Goal: Task Accomplishment & Management: Manage account settings

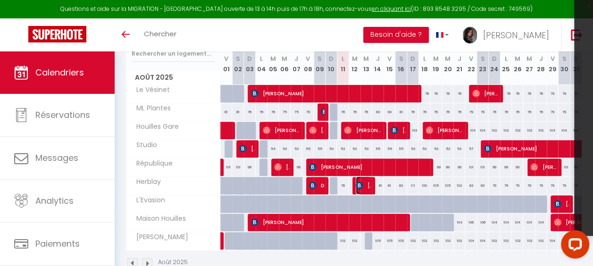
click at [359, 185] on img at bounding box center [360, 186] width 8 height 8
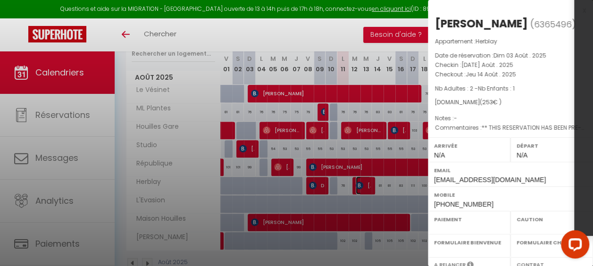
select select "OK"
select select "KO"
select select "0"
select select "1"
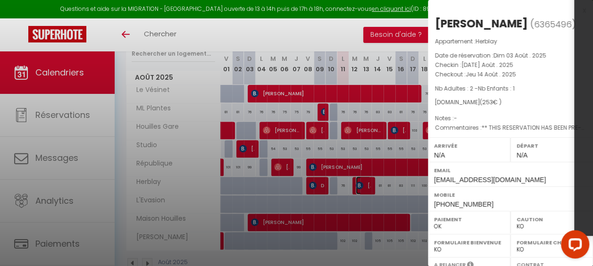
select select
select select "36446"
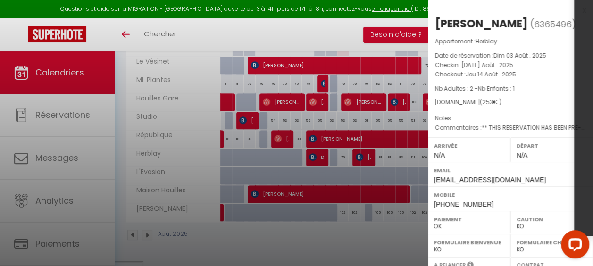
drag, startPoint x: 590, startPoint y: 122, endPoint x: 588, endPoint y: 183, distance: 60.9
click at [588, 183] on div at bounding box center [583, 103] width 19 height 266
click at [466, 198] on label "Mobile" at bounding box center [510, 194] width 153 height 9
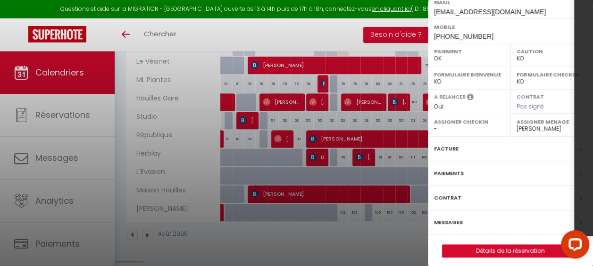
scroll to position [171, 0]
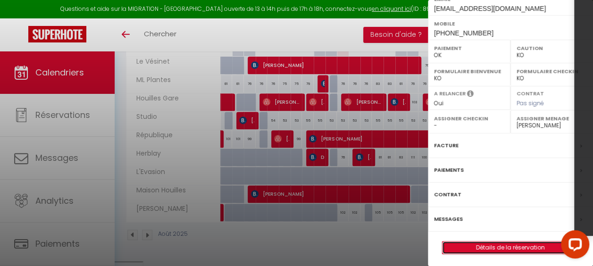
click at [485, 243] on link "Détails de la réservation" at bounding box center [511, 248] width 136 height 12
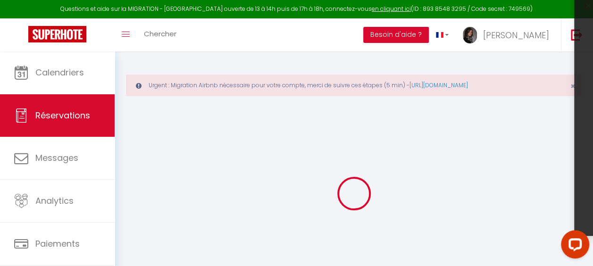
type input "BAZIRE"
type input "[PERSON_NAME]"
type input "[EMAIL_ADDRESS][DOMAIN_NAME]"
type input "[PHONE_NUMBER]"
type input "."
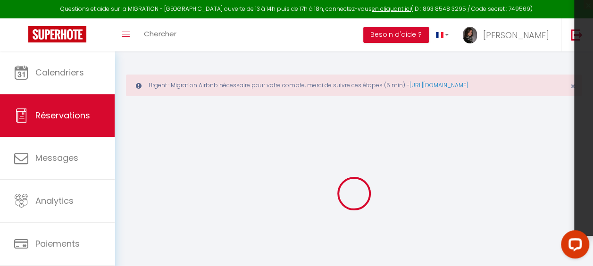
select select "FR"
type input "40.8"
type input "3.54"
select select "67158"
select select "1"
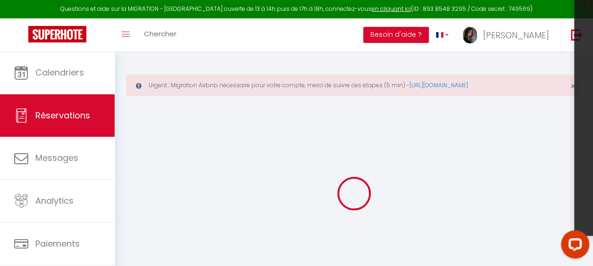
select select
type input "2"
type input "1"
select select "12"
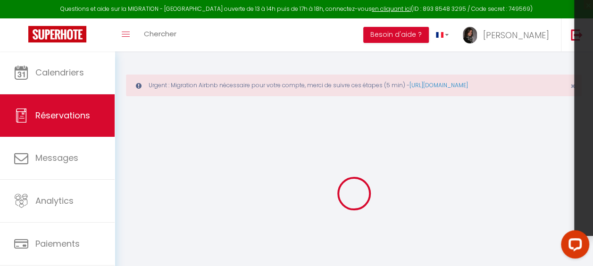
select select "14"
type input "200"
checkbox input "false"
type input "0"
select select "2"
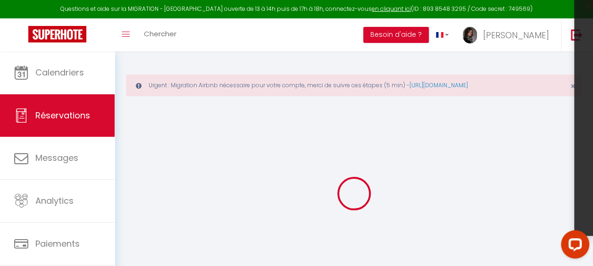
type input "40"
type input "0"
select select
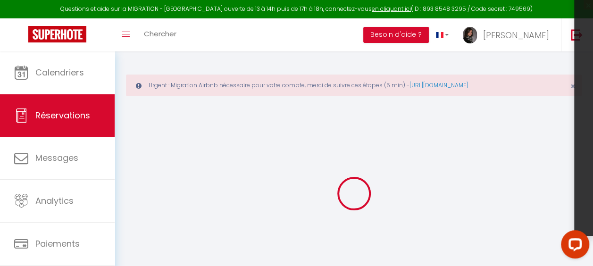
checkbox input "false"
select select
checkbox input "false"
select select
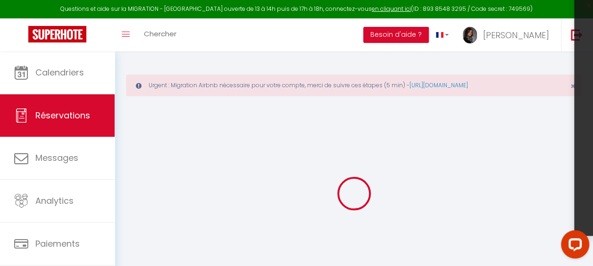
select select
checkbox input "false"
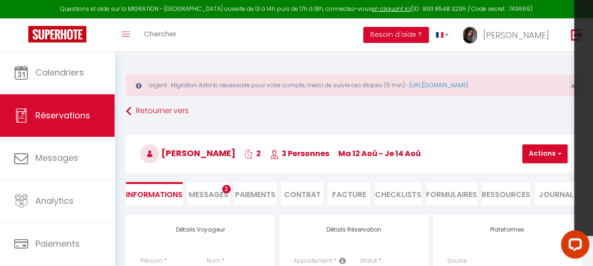
select select
checkbox input "false"
type textarea "** THIS RESERVATION HAS BEEN PRE-PAID ** You have a [PERSON_NAME] that would li…"
type input "40"
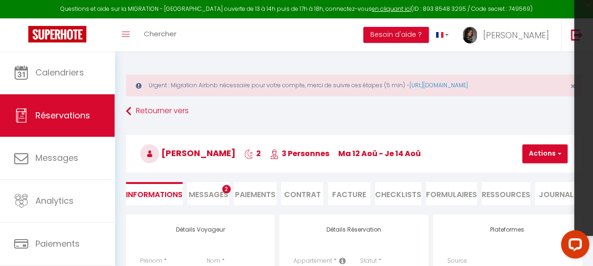
type input "13"
select select
checkbox input "false"
select select
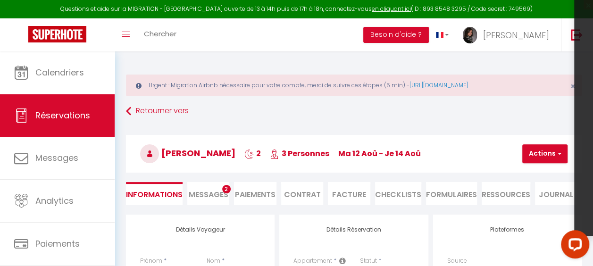
select select
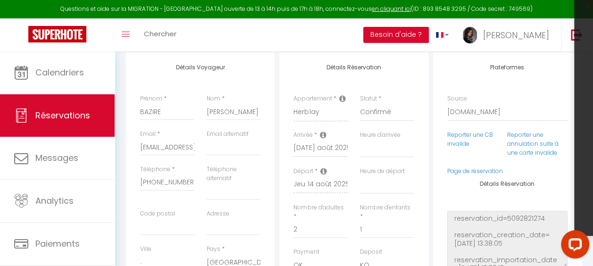
scroll to position [165, 0]
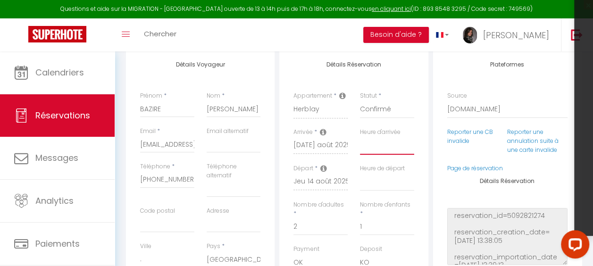
click at [400, 147] on select "00:00 00:30 01:00 01:30 02:00 02:30 03:00 03:30 04:00 04:30 05:00 05:30 06:00 0…" at bounding box center [387, 146] width 54 height 18
select select "14:00"
click at [360, 137] on select "00:00 00:30 01:00 01:30 02:00 02:30 03:00 03:30 04:00 04:30 05:00 05:30 06:00 0…" at bounding box center [387, 146] width 54 height 18
select select
checkbox input "false"
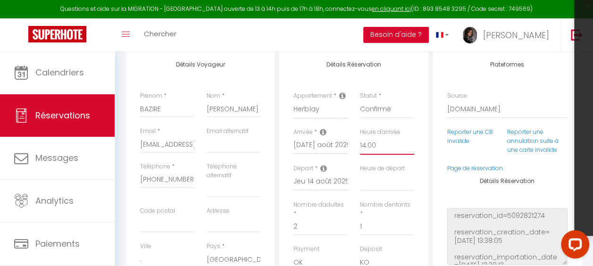
scroll to position [0, 0]
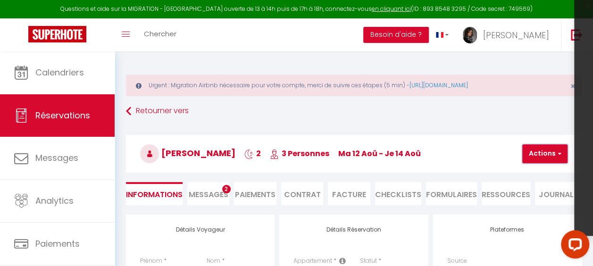
click at [535, 150] on button "Actions" at bounding box center [544, 153] width 45 height 19
click at [533, 176] on link "Enregistrer" at bounding box center [553, 174] width 75 height 12
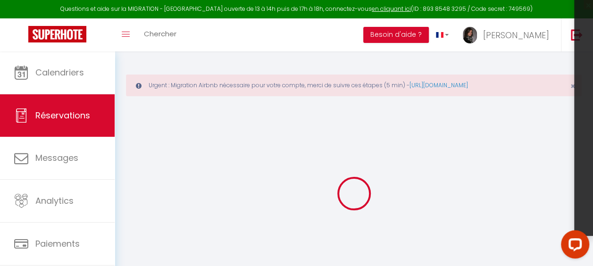
select select "not_cancelled"
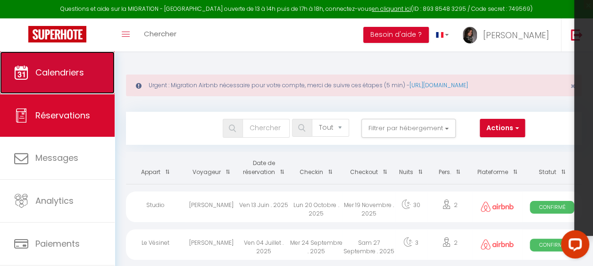
click at [63, 72] on span "Calendriers" at bounding box center [59, 73] width 49 height 12
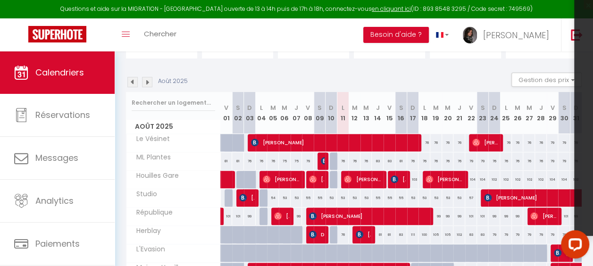
scroll to position [125, 0]
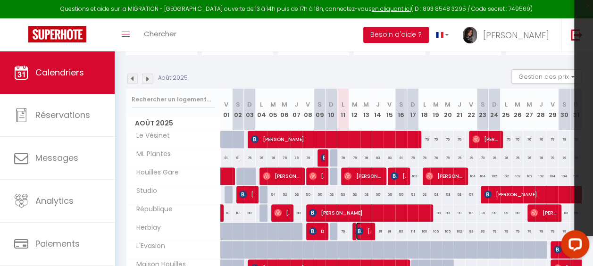
click at [362, 228] on span "[PERSON_NAME]" at bounding box center [363, 231] width 15 height 18
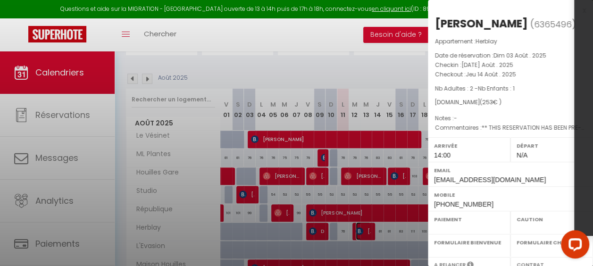
select select "OK"
select select "KO"
select select "0"
select select "1"
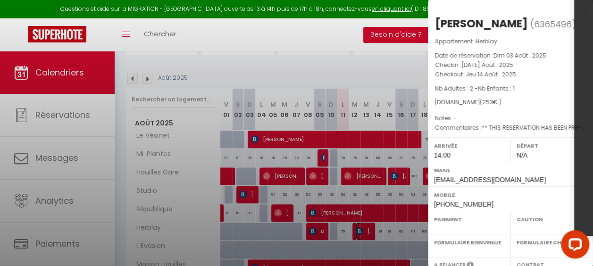
select select
select select "36446"
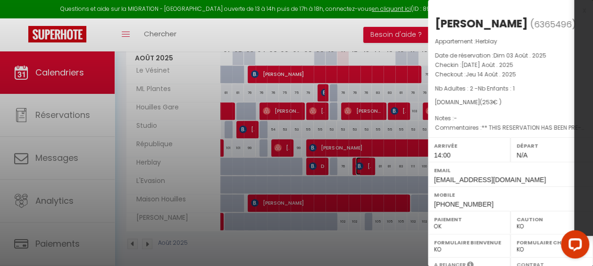
scroll to position [199, 0]
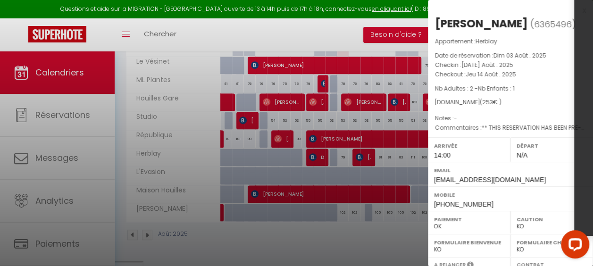
click at [522, 174] on label "Email" at bounding box center [510, 170] width 153 height 9
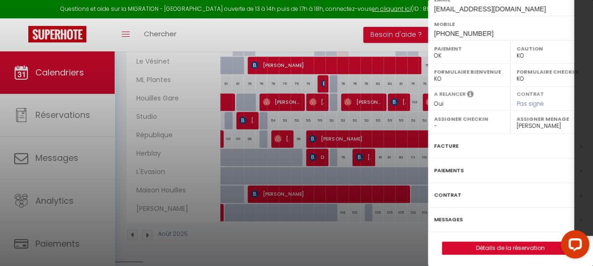
scroll to position [171, 0]
click at [454, 216] on label "Messages" at bounding box center [448, 219] width 29 height 10
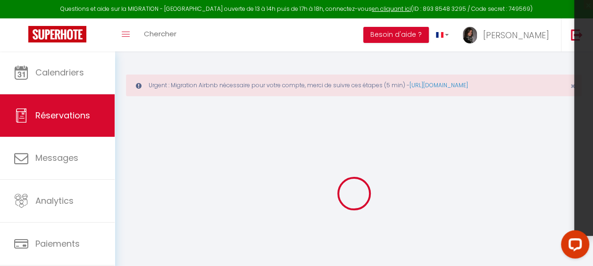
select select
checkbox input "false"
type textarea "** THIS RESERVATION HAS BEEN PRE-PAID ** You have a [PERSON_NAME] that would li…"
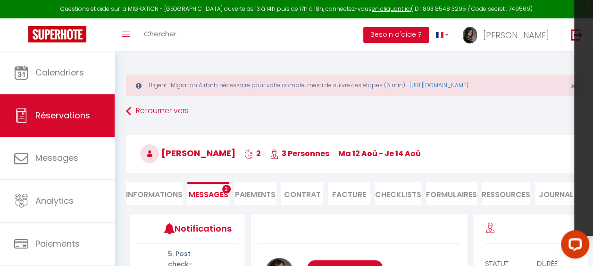
scroll to position [2697, 0]
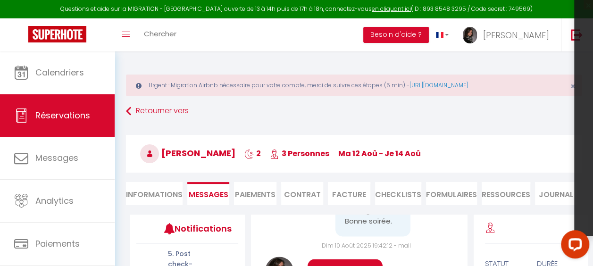
click at [227, 196] on span "Messages" at bounding box center [209, 194] width 40 height 11
click at [523, 158] on h3 "[PERSON_NAME] 2 3 Personnes ma 12 Aoû - je 14 Aoû" at bounding box center [354, 154] width 456 height 38
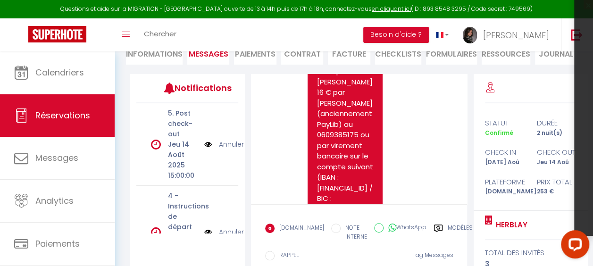
scroll to position [2248, 0]
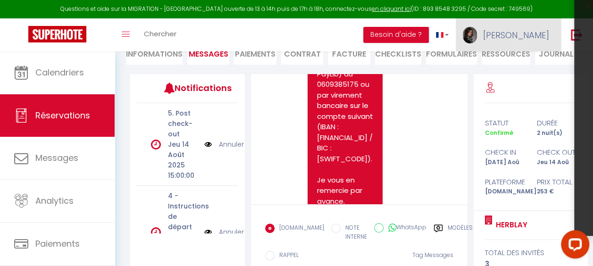
click at [548, 29] on span "[PERSON_NAME]" at bounding box center [516, 35] width 66 height 12
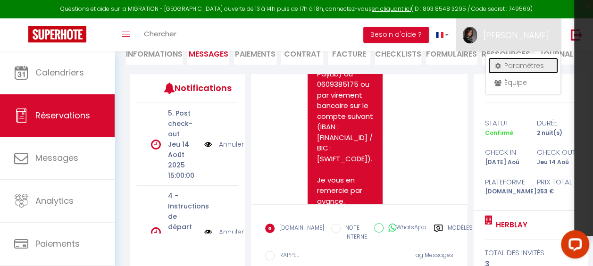
click at [508, 58] on link "Paramètres" at bounding box center [523, 66] width 70 height 16
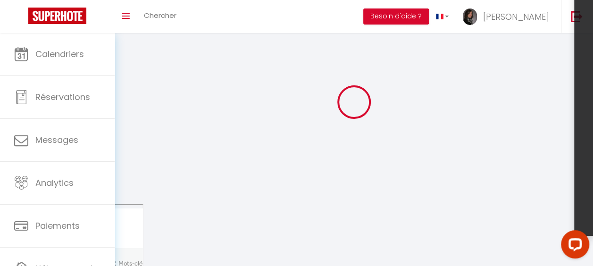
type input "[PERSON_NAME]"
type input "PICQ"
type input "0609385175"
type input "[STREET_ADDRESS]"
type input "78500"
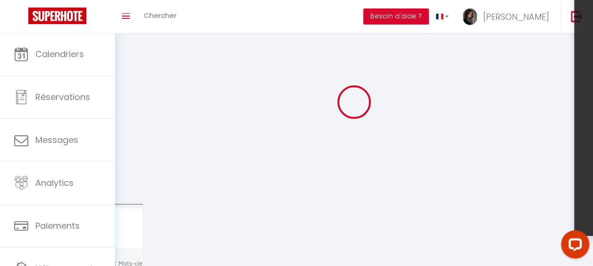
type input "SARTROUVILLE"
select select "28"
type input "1glUiZcFLCWJ1QZYGctjHXES1"
type input "cgdvHLUGlnN3AARD0DGM16h8k"
select select "fr"
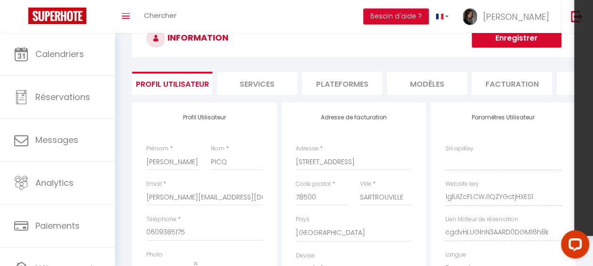
type input "1glUiZcFLCWJ1QZYGctjHXES1"
type input "cgdvHLUGlnN3AARD0DGM16h8k"
type input "[URL][DOMAIN_NAME]"
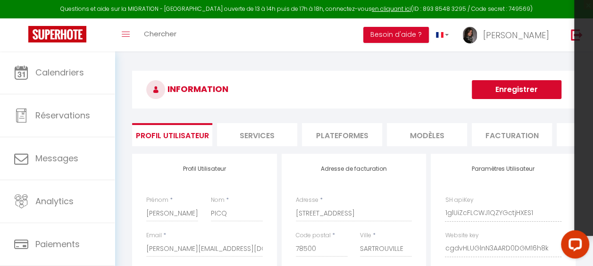
click at [345, 135] on li "Plateformes" at bounding box center [342, 134] width 80 height 23
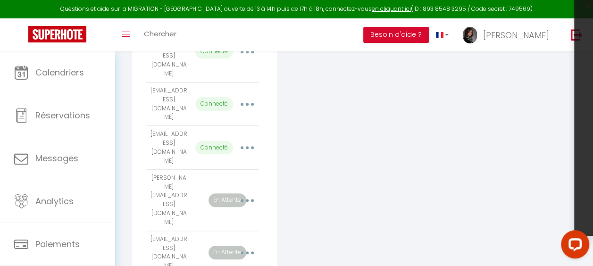
scroll to position [275, 0]
